Goal: Obtain resource: Obtain resource

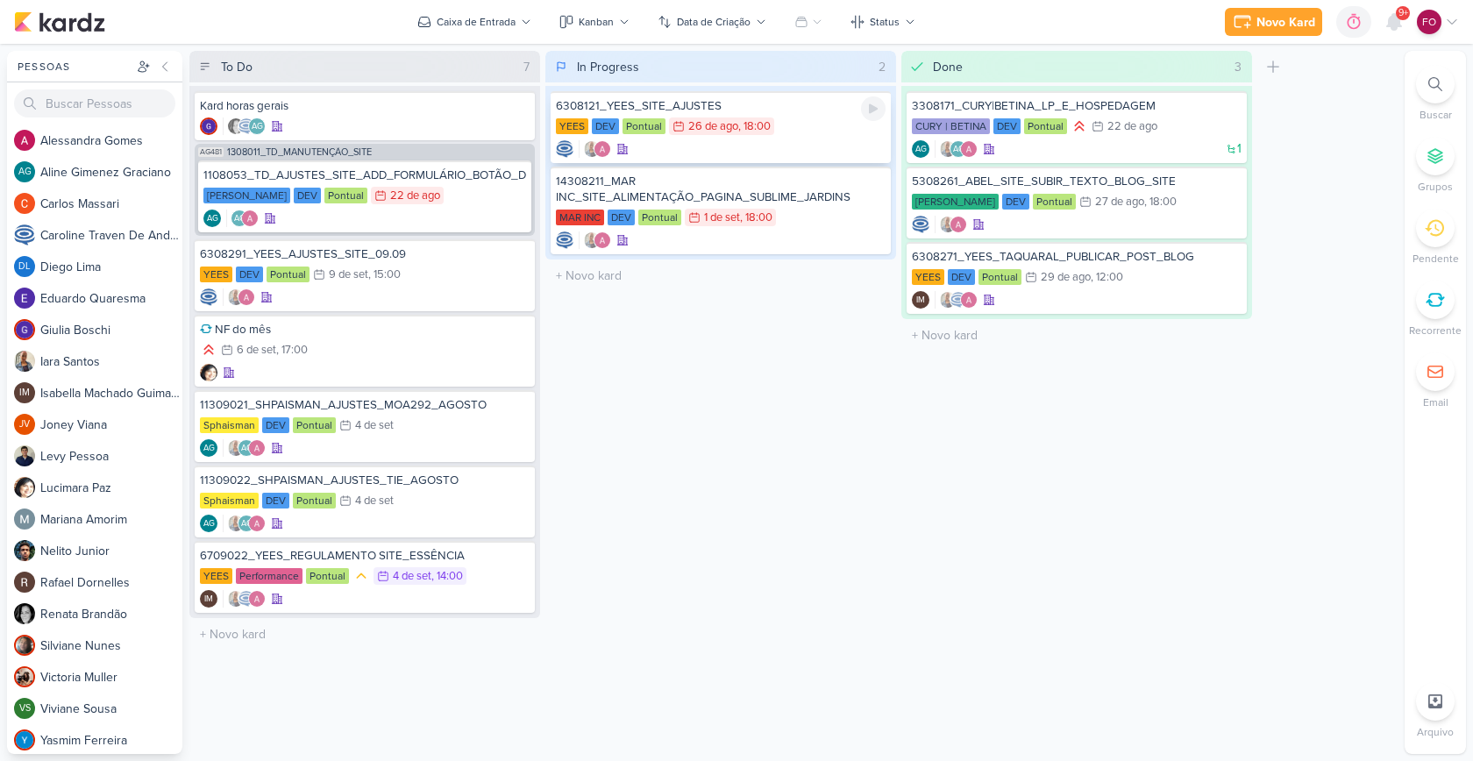
click at [797, 127] on div "YEES DEV Pontual 26/8 [DATE] 18:00" at bounding box center [721, 126] width 330 height 19
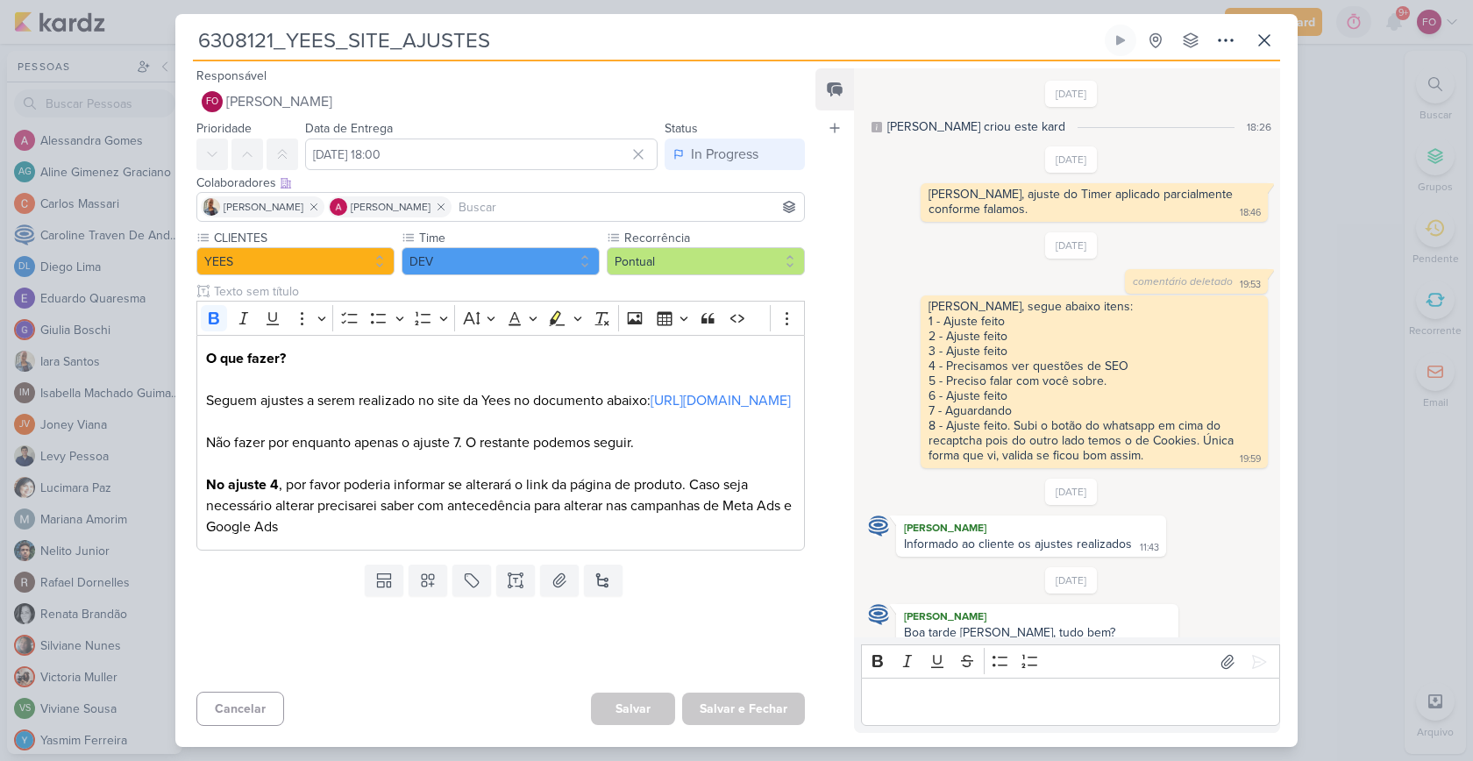
scroll to position [618, 0]
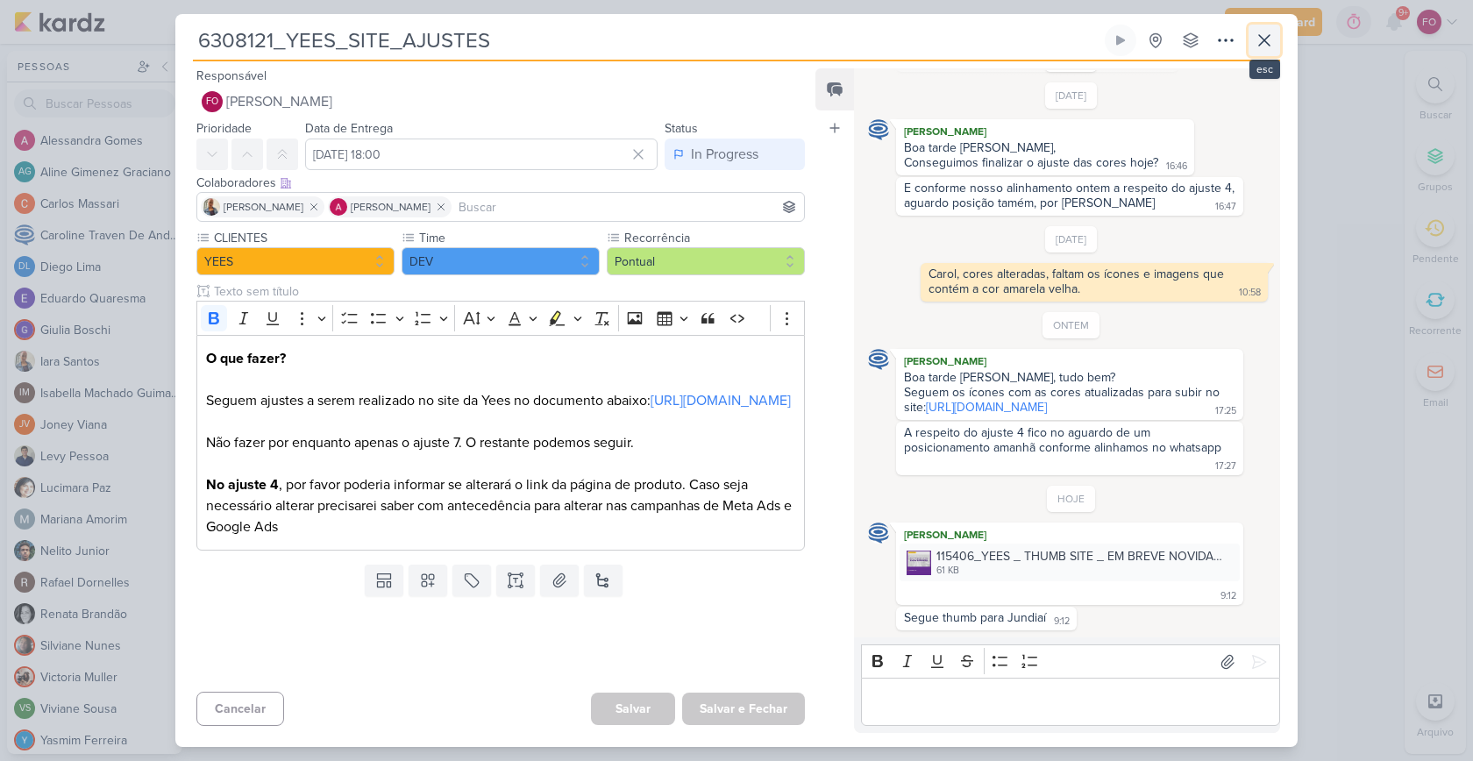
click at [1266, 38] on icon at bounding box center [1264, 40] width 11 height 11
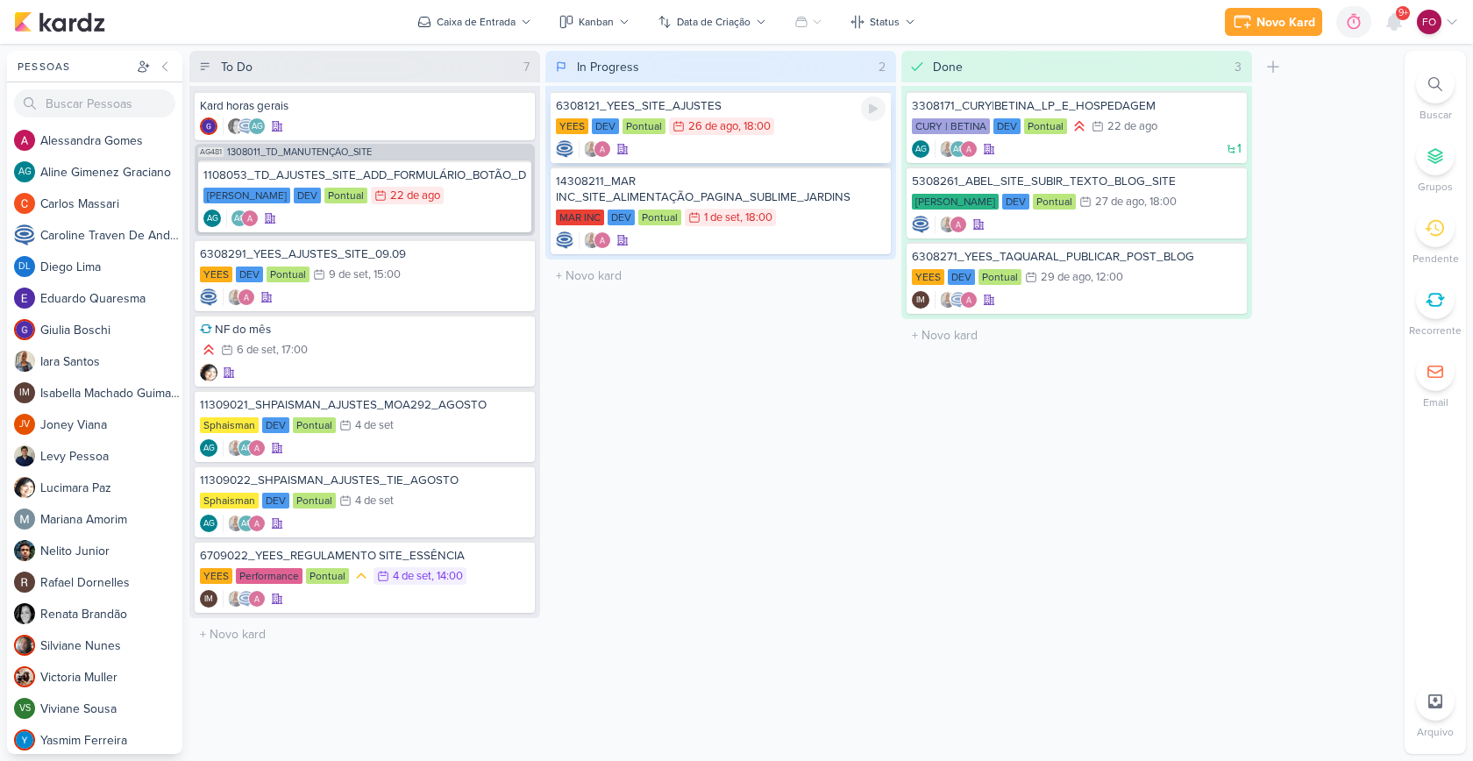
click at [805, 124] on div "YEES DEV Pontual 26/8 [DATE] 18:00" at bounding box center [721, 126] width 330 height 19
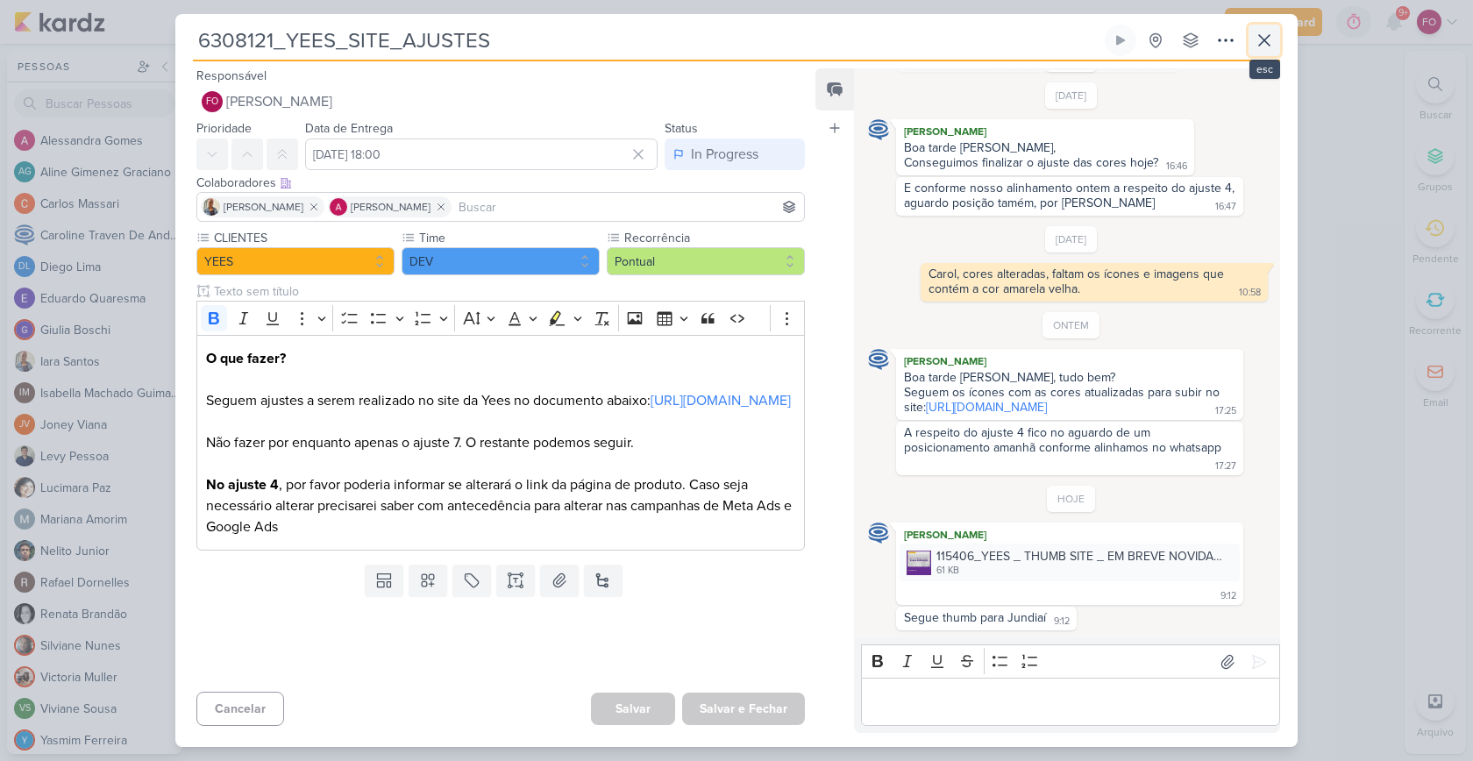
click at [1269, 32] on icon at bounding box center [1264, 40] width 21 height 21
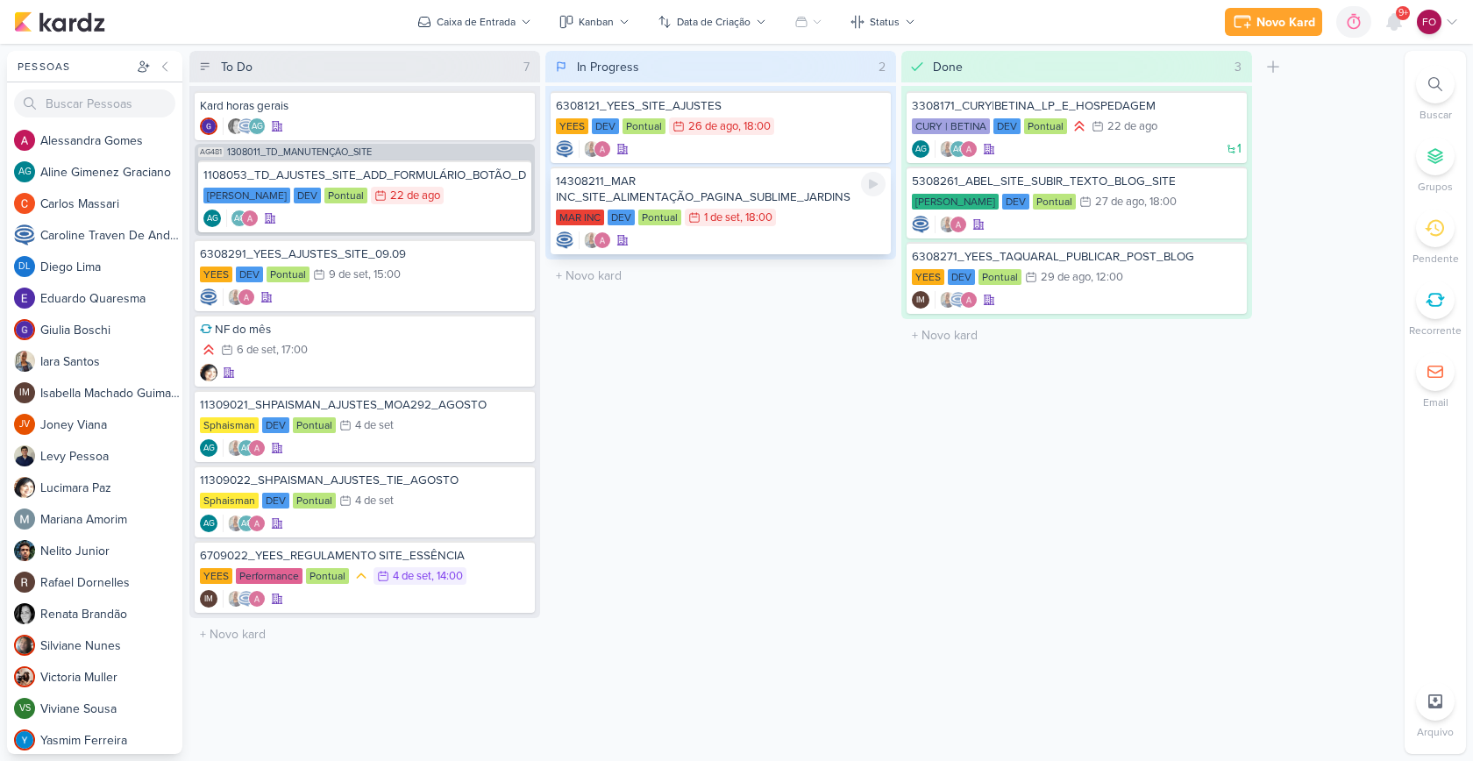
click at [814, 209] on div "MAR INC DEV Pontual 1/9 [DATE] 18:00" at bounding box center [721, 218] width 330 height 19
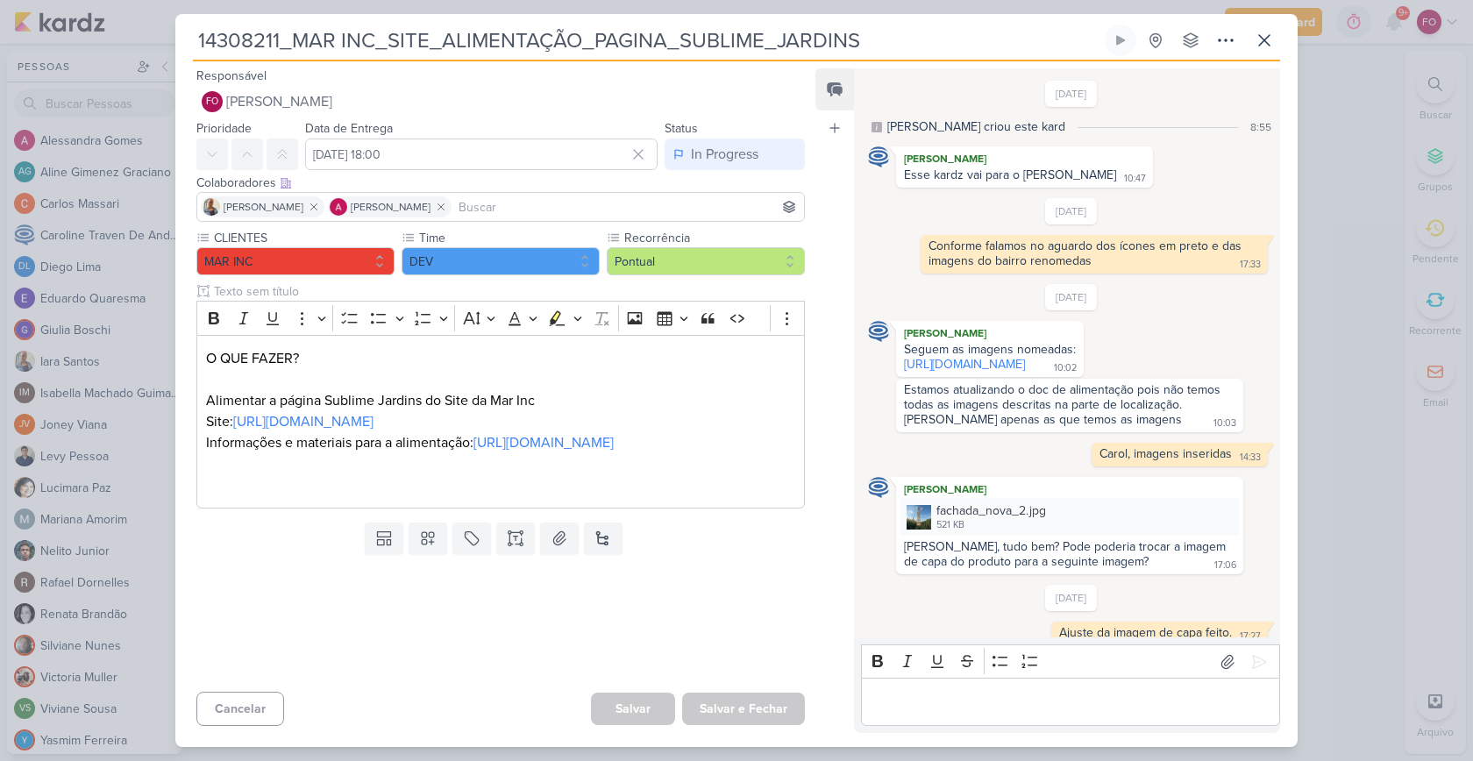
scroll to position [193, 0]
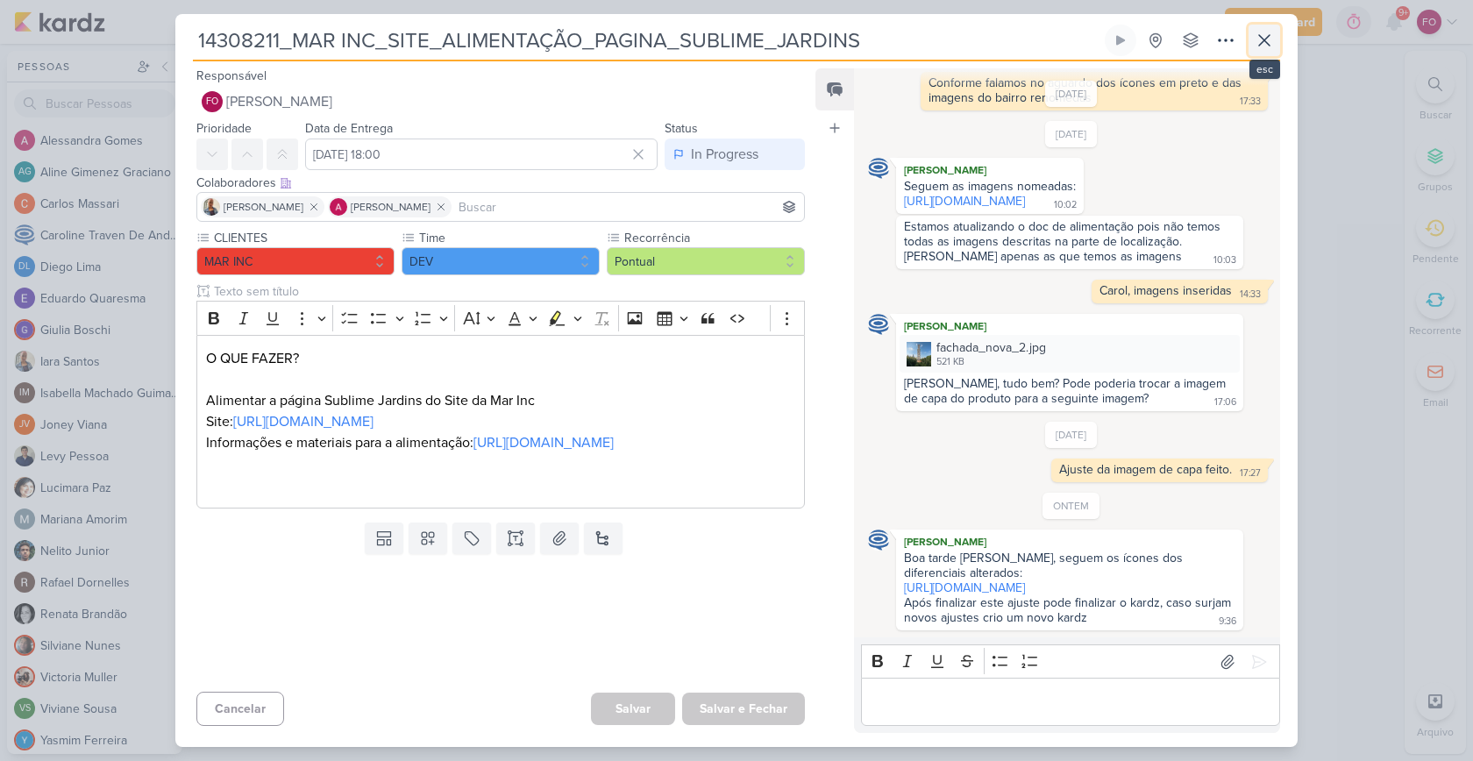
click at [1268, 40] on icon at bounding box center [1264, 40] width 21 height 21
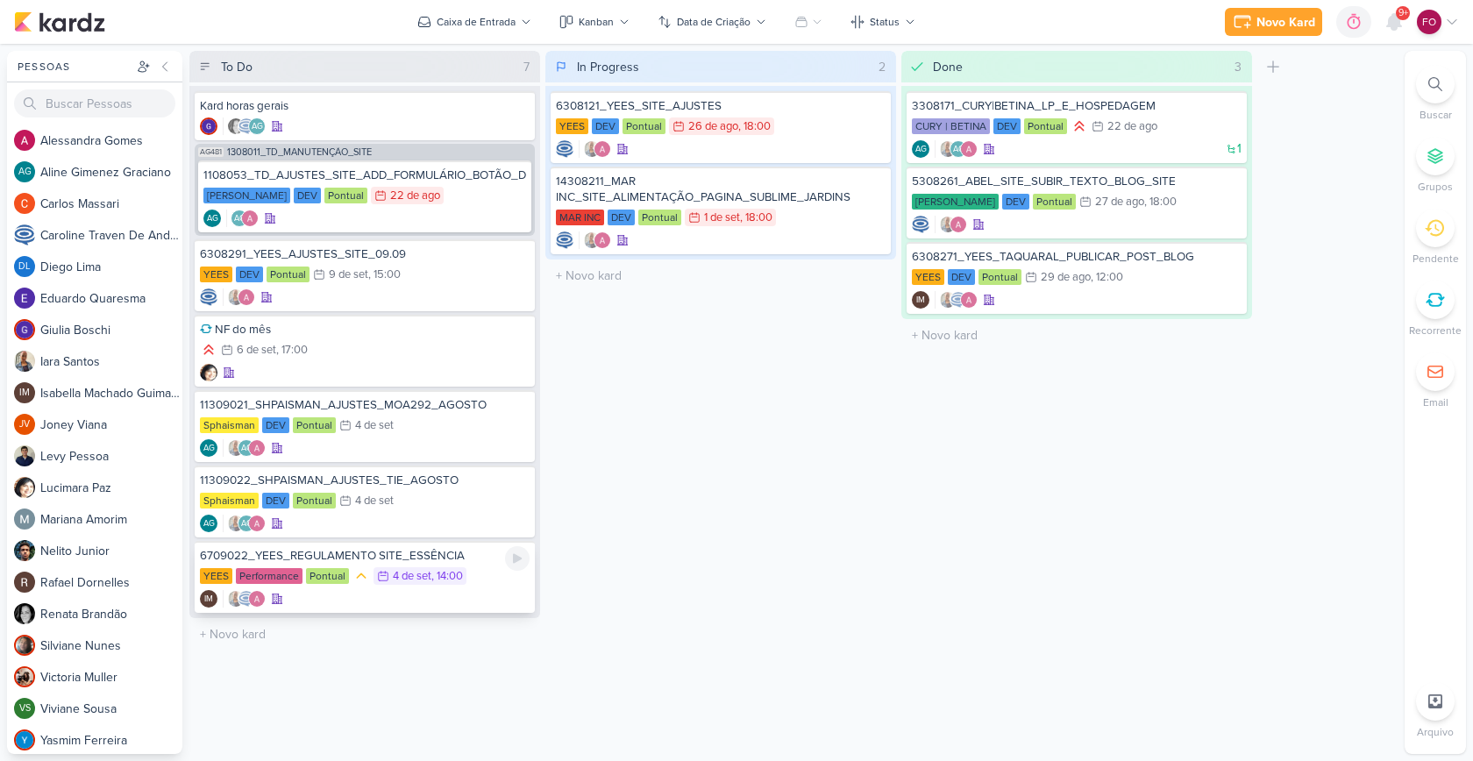
click at [473, 568] on div "YEES Performance Pontual 4/9 [DATE] 14:00" at bounding box center [365, 576] width 330 height 19
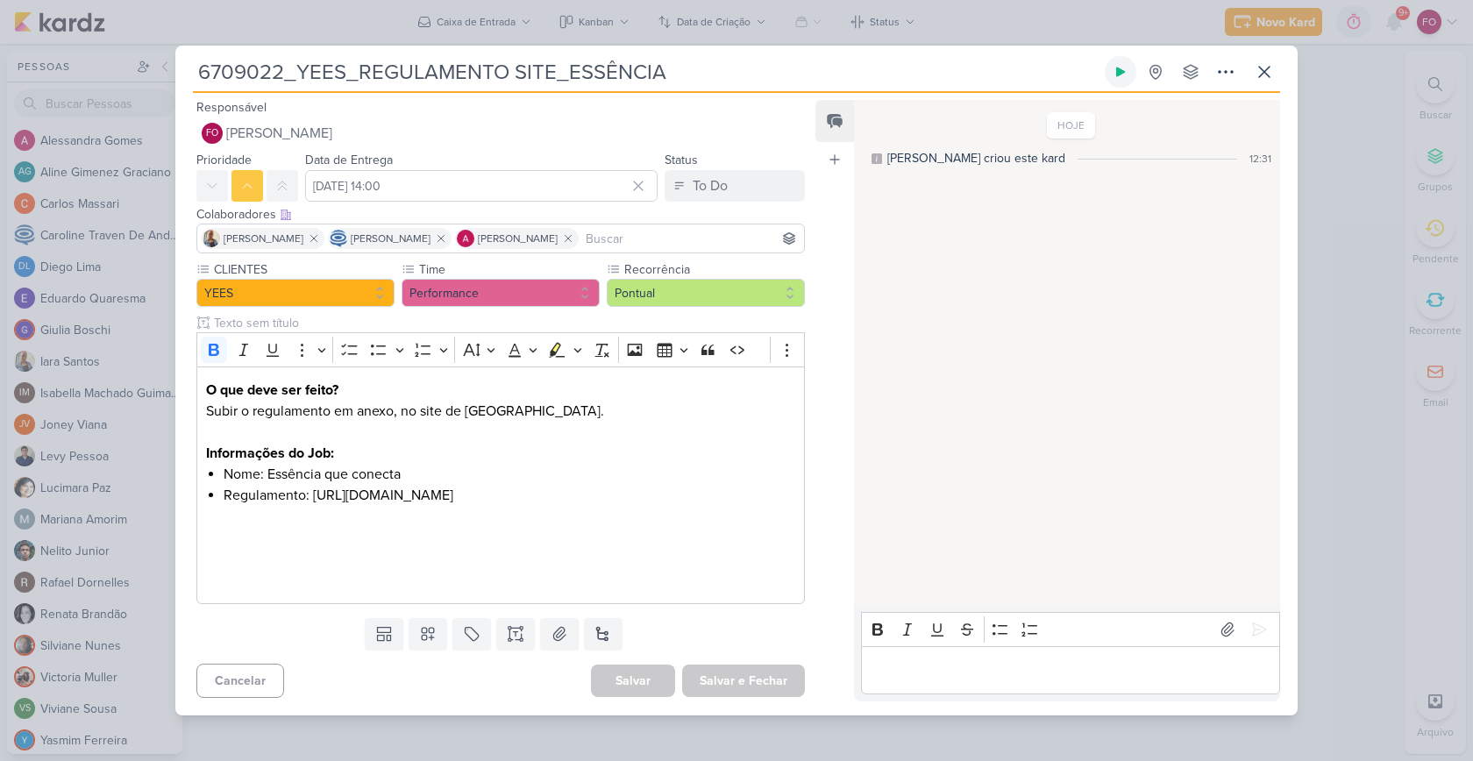
click at [1117, 68] on icon at bounding box center [1120, 73] width 9 height 10
click at [406, 519] on p "Editor editing area: main" at bounding box center [500, 516] width 589 height 21
drag, startPoint x: 224, startPoint y: 505, endPoint x: 718, endPoint y: 509, distance: 493.6
click at [718, 506] on li "Regulamento: [URL][DOMAIN_NAME]" at bounding box center [510, 495] width 572 height 21
copy li "[URL][DOMAIN_NAME]"
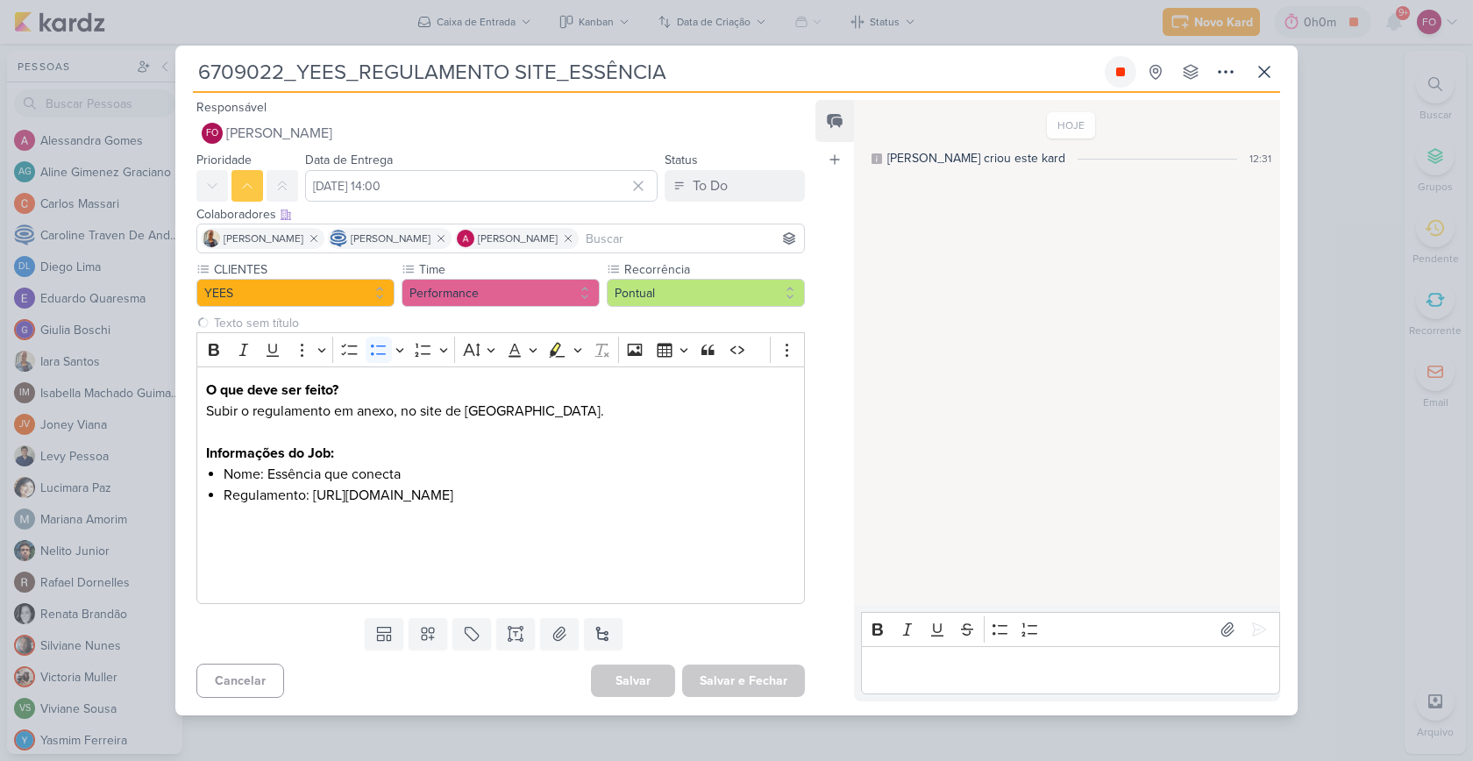
click at [1113, 65] on icon at bounding box center [1120, 72] width 14 height 14
click at [1261, 61] on icon at bounding box center [1264, 71] width 21 height 21
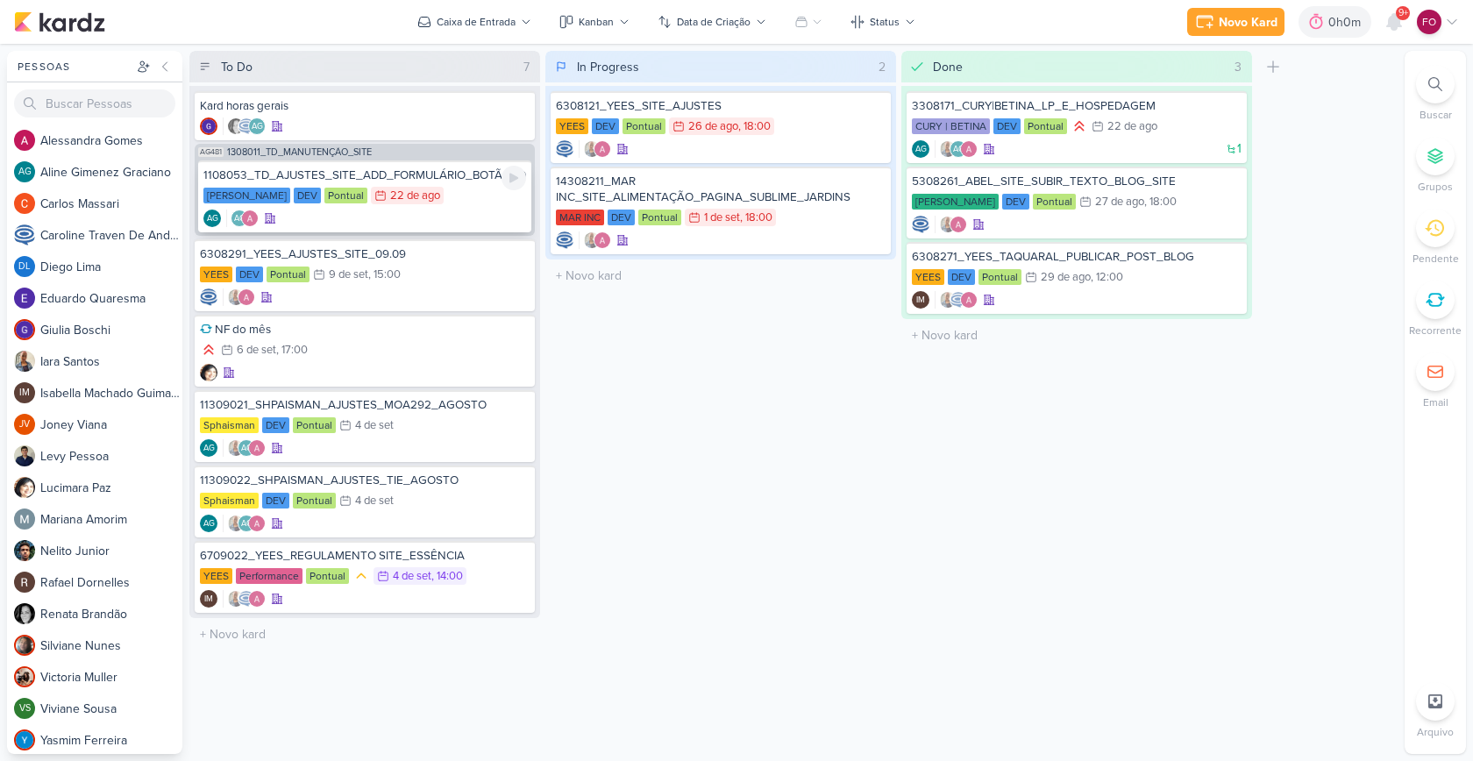
click at [473, 194] on div "[PERSON_NAME] DEV Pontual 22/8 [DATE]" at bounding box center [364, 196] width 323 height 19
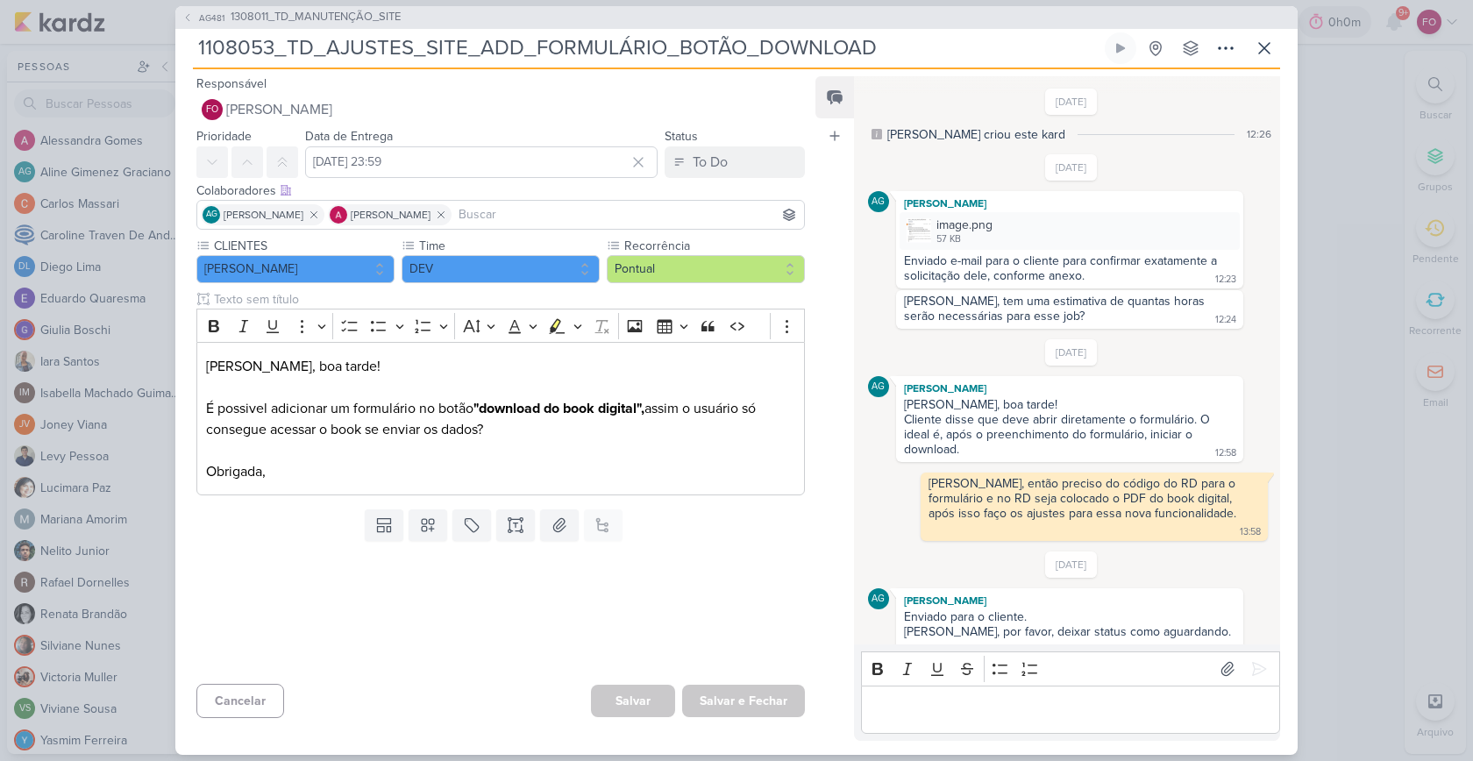
scroll to position [421, 0]
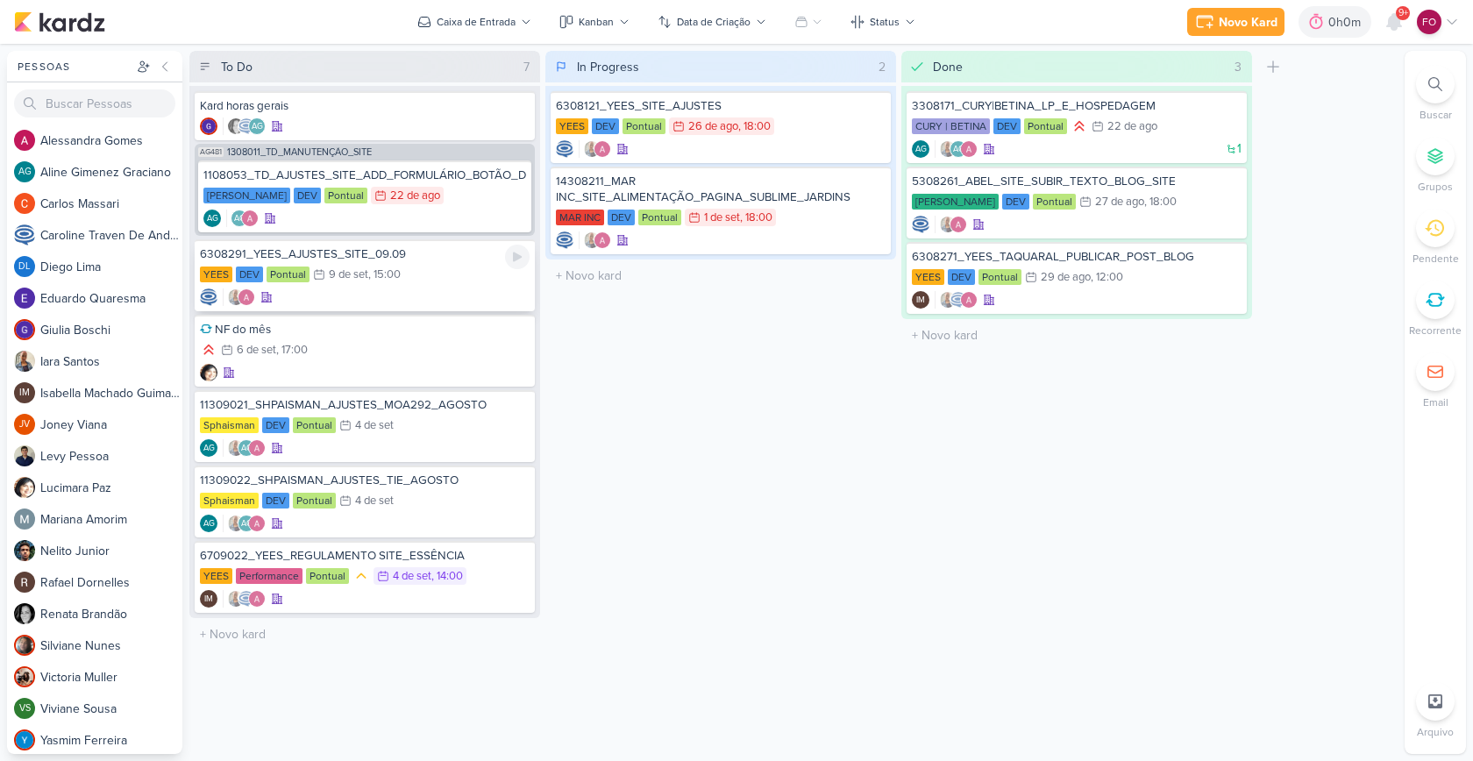
click at [437, 275] on div "YEES DEV Pontual 9/9 [DATE] 15:00" at bounding box center [365, 275] width 330 height 19
click at [764, 126] on div ", 18:00" at bounding box center [754, 126] width 32 height 11
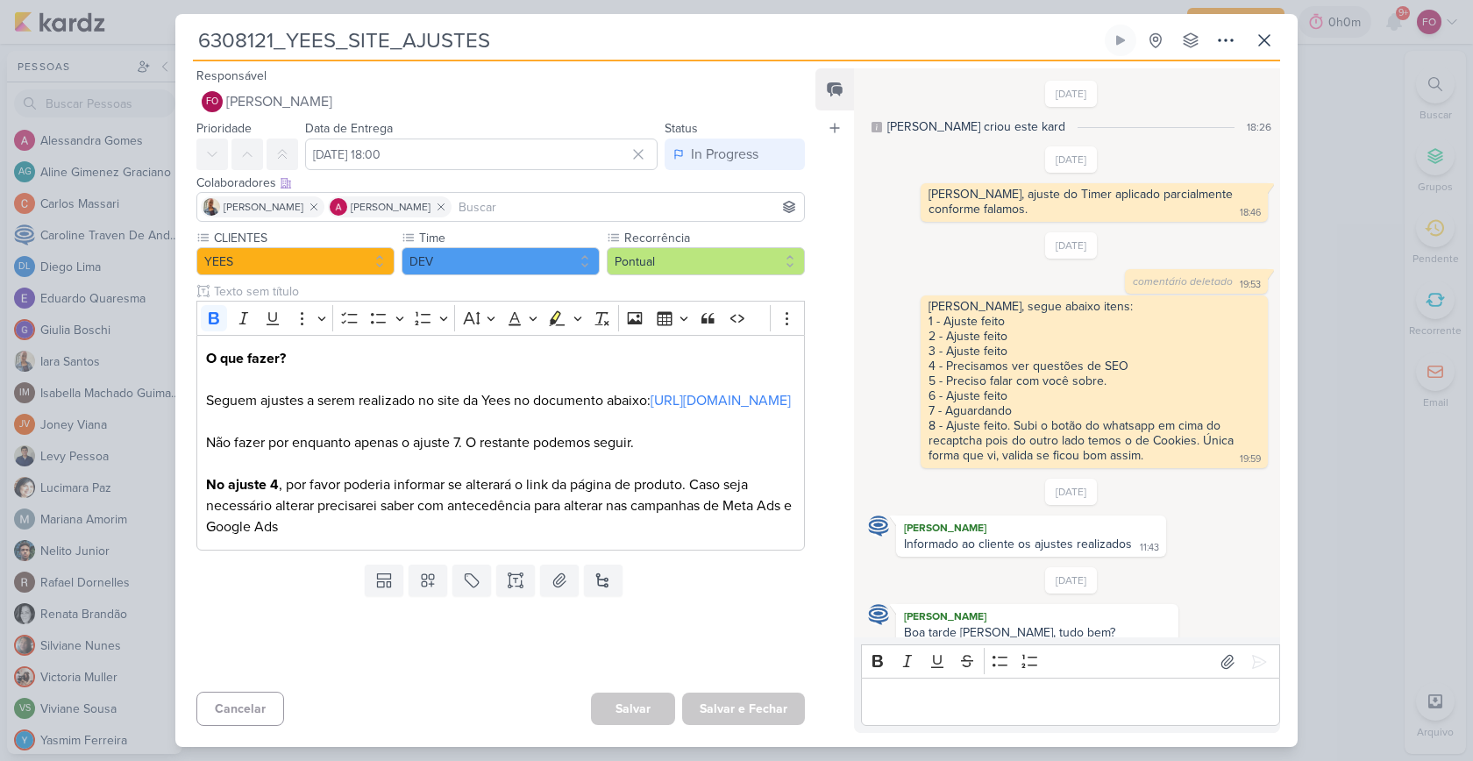
scroll to position [618, 0]
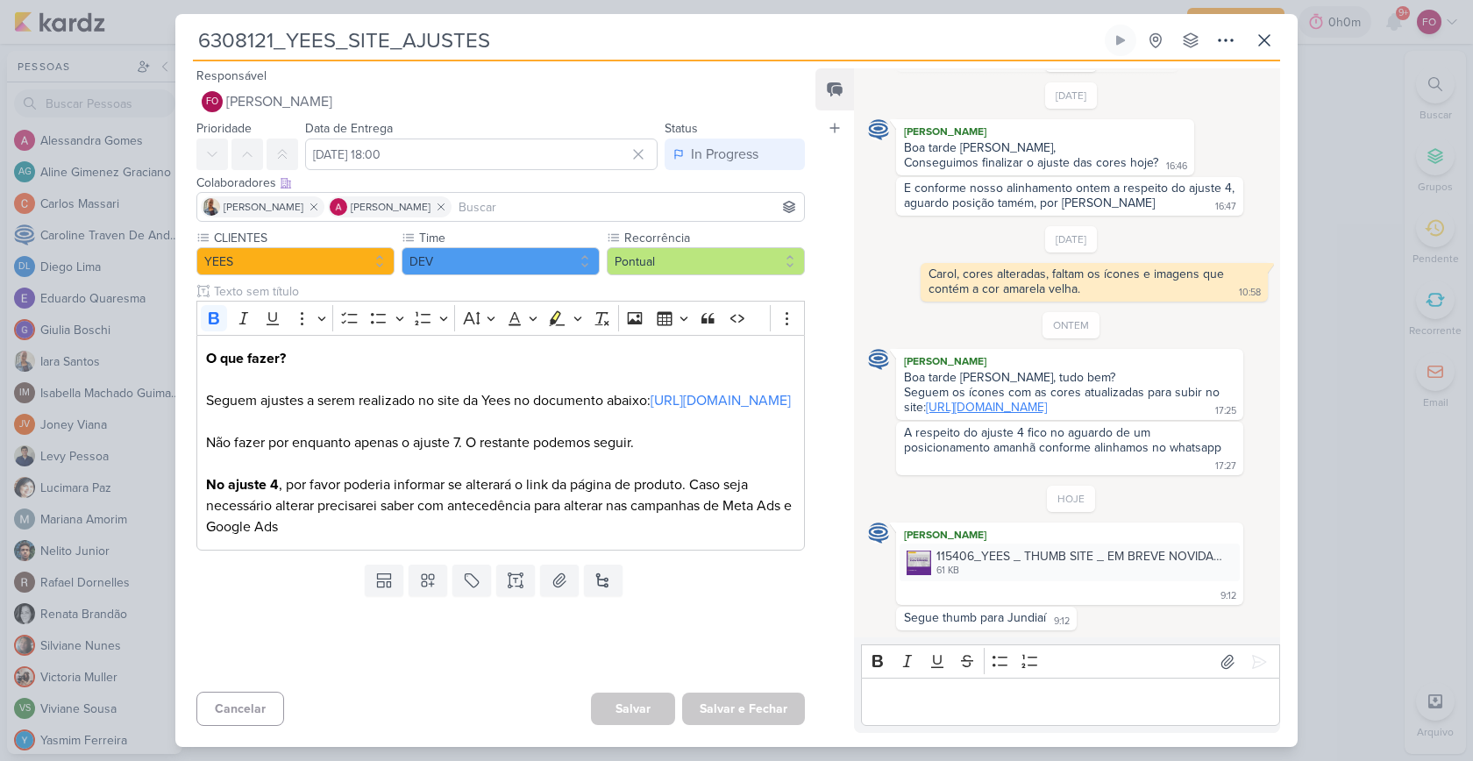
click at [1010, 406] on link "[URL][DOMAIN_NAME]" at bounding box center [986, 407] width 121 height 15
click at [1121, 38] on icon at bounding box center [1120, 41] width 9 height 10
